Goal: Information Seeking & Learning: Understand process/instructions

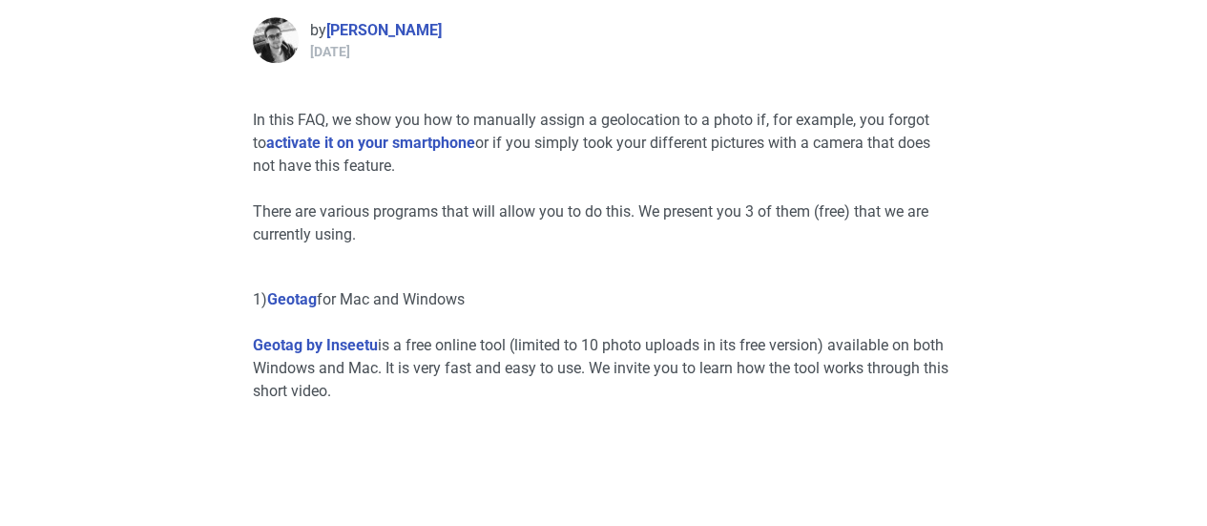
scroll to position [721, 0]
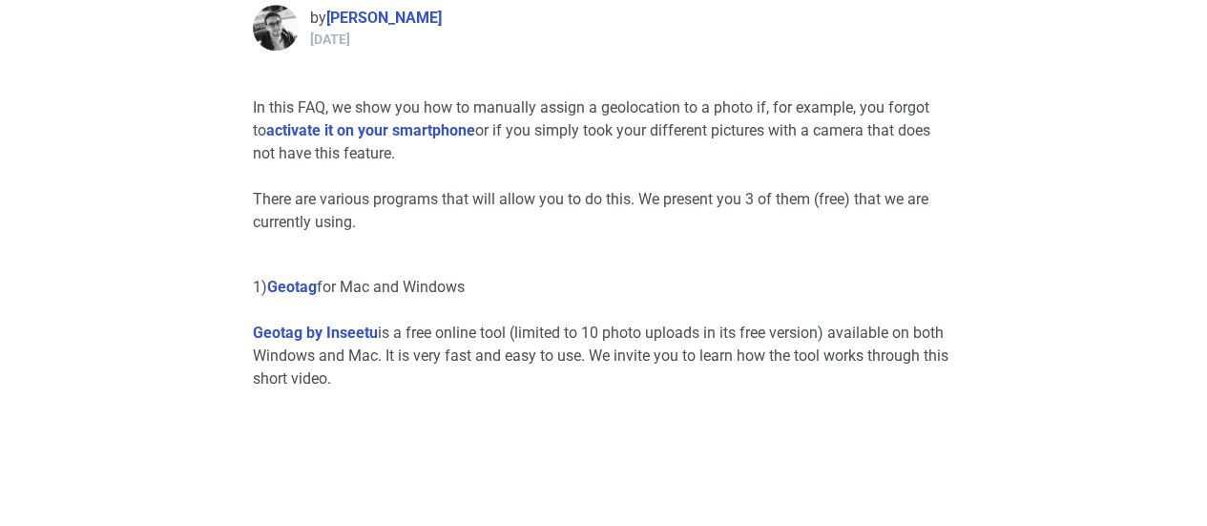
click at [344, 291] on p "1) Geotag for Mac and Windows" at bounding box center [604, 287] width 702 height 23
drag, startPoint x: 344, startPoint y: 291, endPoint x: 496, endPoint y: 276, distance: 152.4
click at [496, 276] on p "1) Geotag for Mac and Windows" at bounding box center [604, 287] width 702 height 23
drag, startPoint x: 496, startPoint y: 276, endPoint x: 502, endPoint y: 375, distance: 99.4
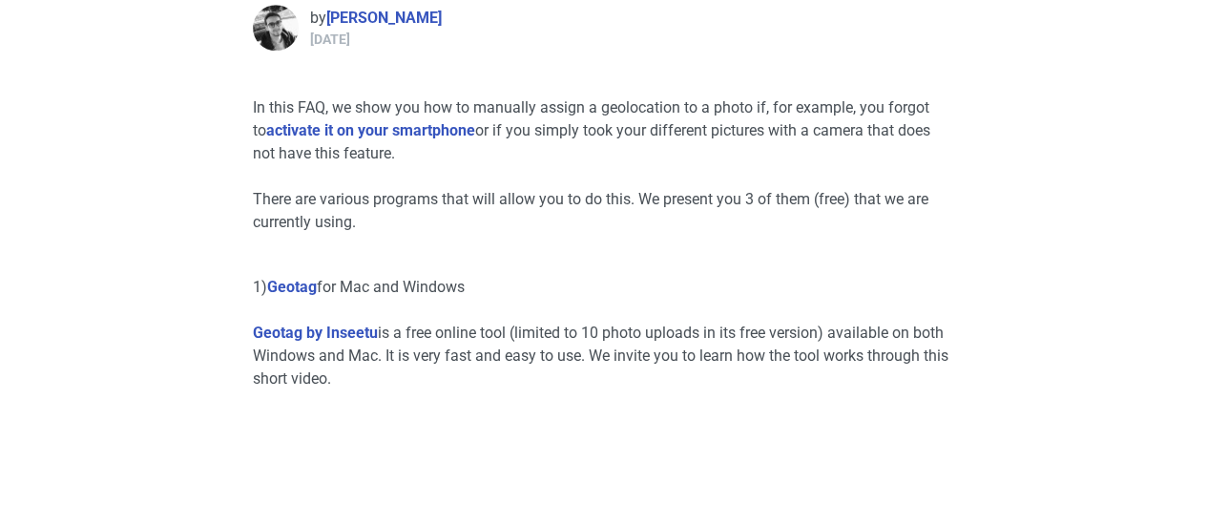
click at [502, 375] on p "Geotag by Inseetu is a free online tool (limited to 10 photo uploads in its fre…" at bounding box center [604, 355] width 702 height 69
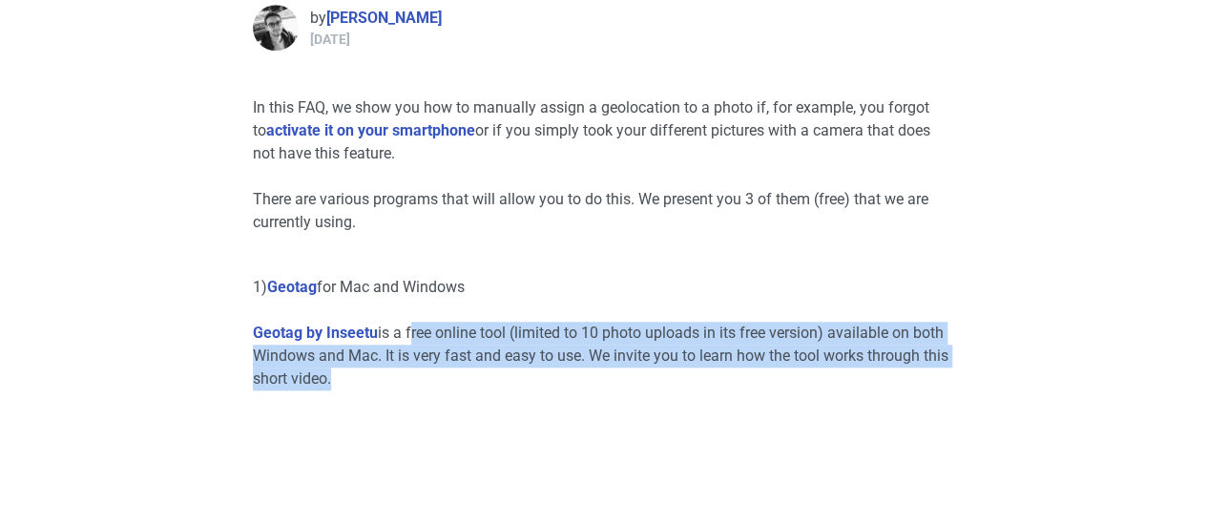
drag, startPoint x: 502, startPoint y: 375, endPoint x: 413, endPoint y: 339, distance: 95.8
click at [413, 339] on p "Geotag by Inseetu is a free online tool (limited to 10 photo uploads in its fre…" at bounding box center [604, 355] width 702 height 69
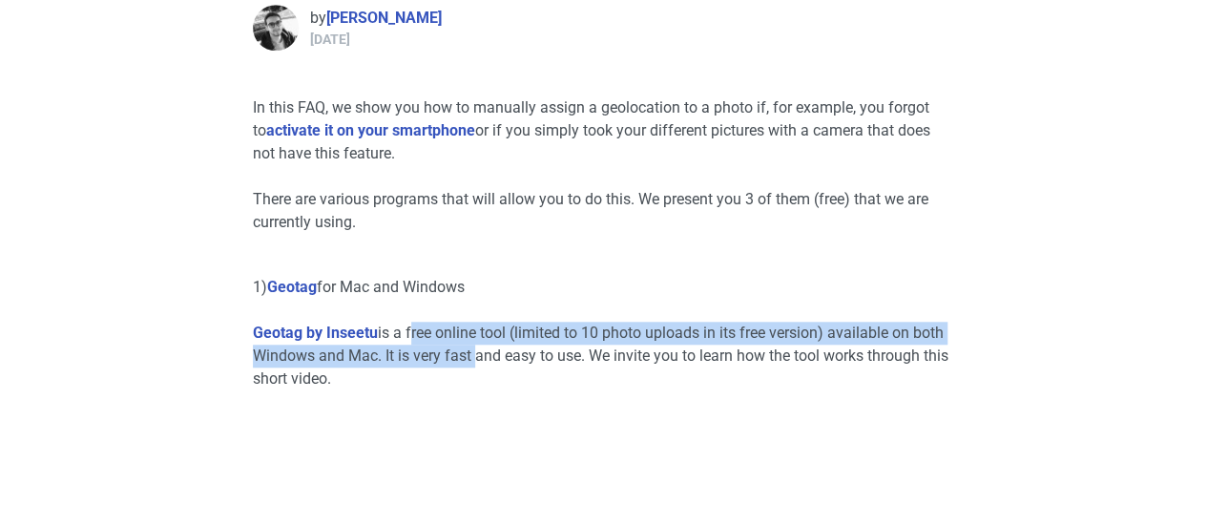
drag, startPoint x: 413, startPoint y: 339, endPoint x: 460, endPoint y: 345, distance: 47.2
click at [460, 345] on p "Geotag by Inseetu is a free online tool (limited to 10 photo uploads in its fre…" at bounding box center [604, 355] width 702 height 69
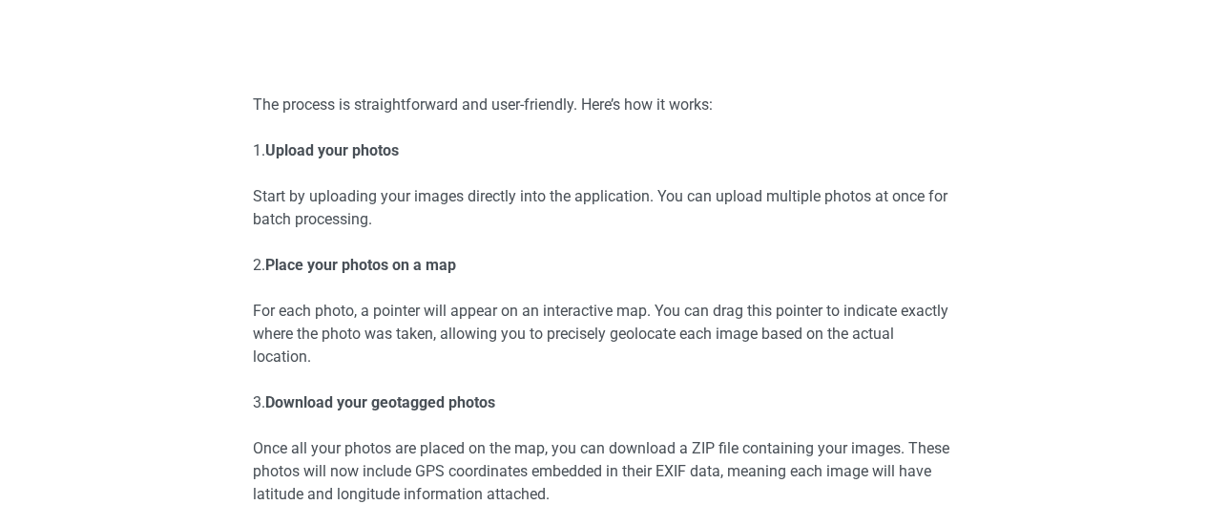
scroll to position [1901, 0]
click at [263, 312] on p "For each photo, a pointer will appear on an interactive map. You can drag this …" at bounding box center [604, 333] width 702 height 69
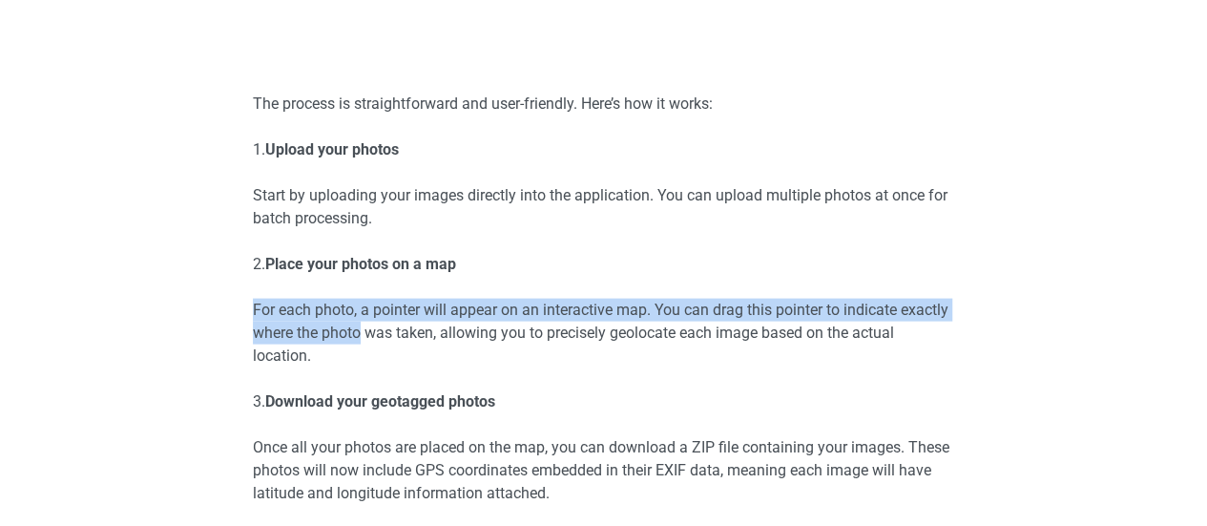
drag, startPoint x: 263, startPoint y: 312, endPoint x: 355, endPoint y: 345, distance: 97.5
click at [355, 345] on p "For each photo, a pointer will appear on an interactive map. You can drag this …" at bounding box center [604, 333] width 702 height 69
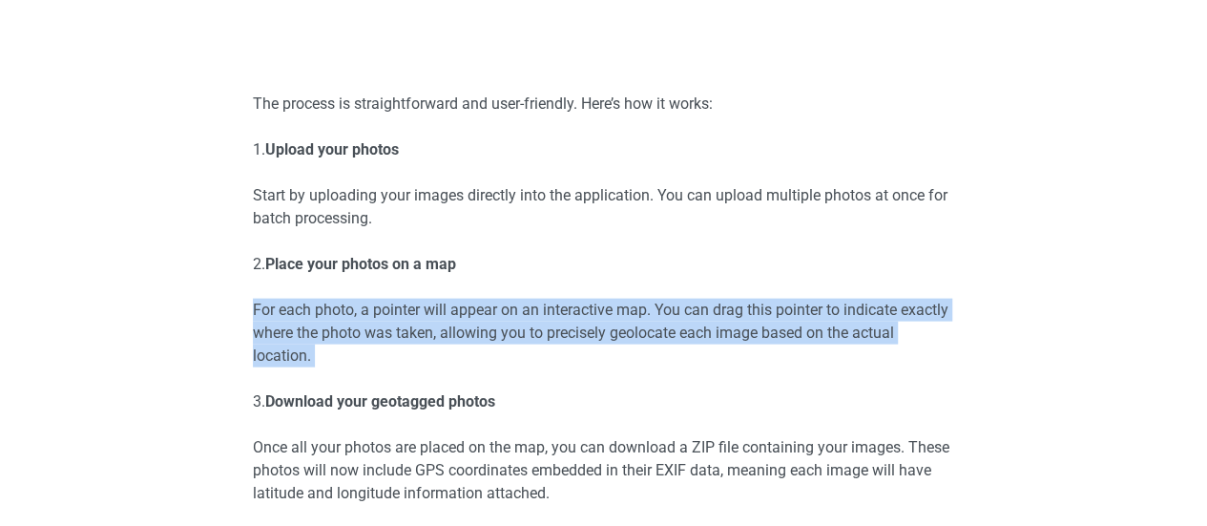
click at [355, 345] on p "For each photo, a pointer will appear on an interactive map. You can drag this …" at bounding box center [604, 333] width 702 height 69
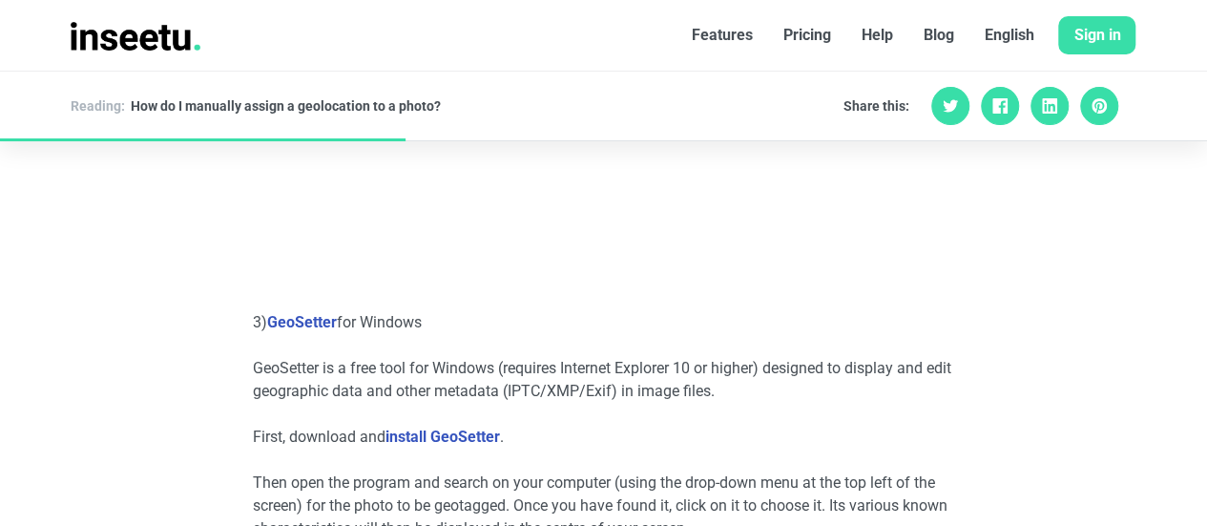
scroll to position [3222, 0]
click at [133, 397] on div "In this FAQ, we show you how to manually assign a geolocation to a photo if, fo…" at bounding box center [603, 293] width 1087 height 5397
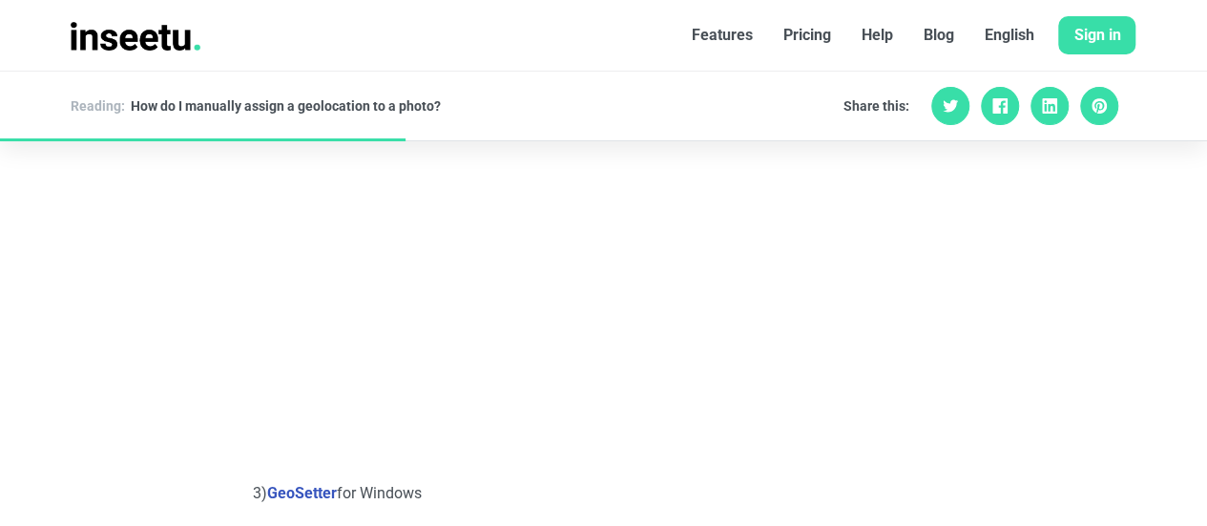
scroll to position [3050, 0]
click at [1105, 347] on div "In this FAQ, we show you how to manually assign a geolocation to a photo if, fo…" at bounding box center [603, 466] width 1087 height 5397
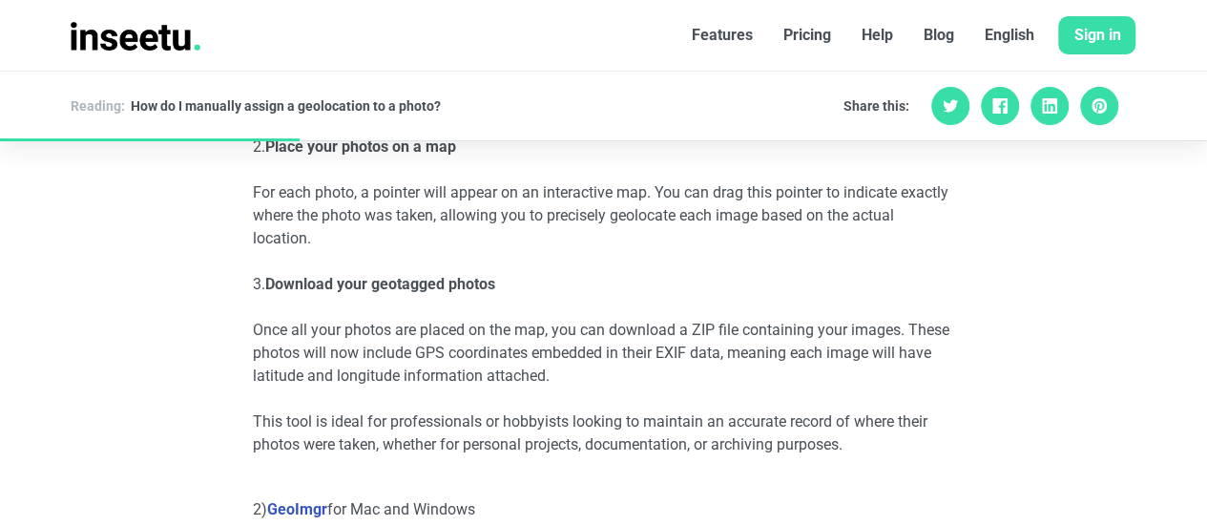
scroll to position [2036, 0]
